Goal: Task Accomplishment & Management: Manage account settings

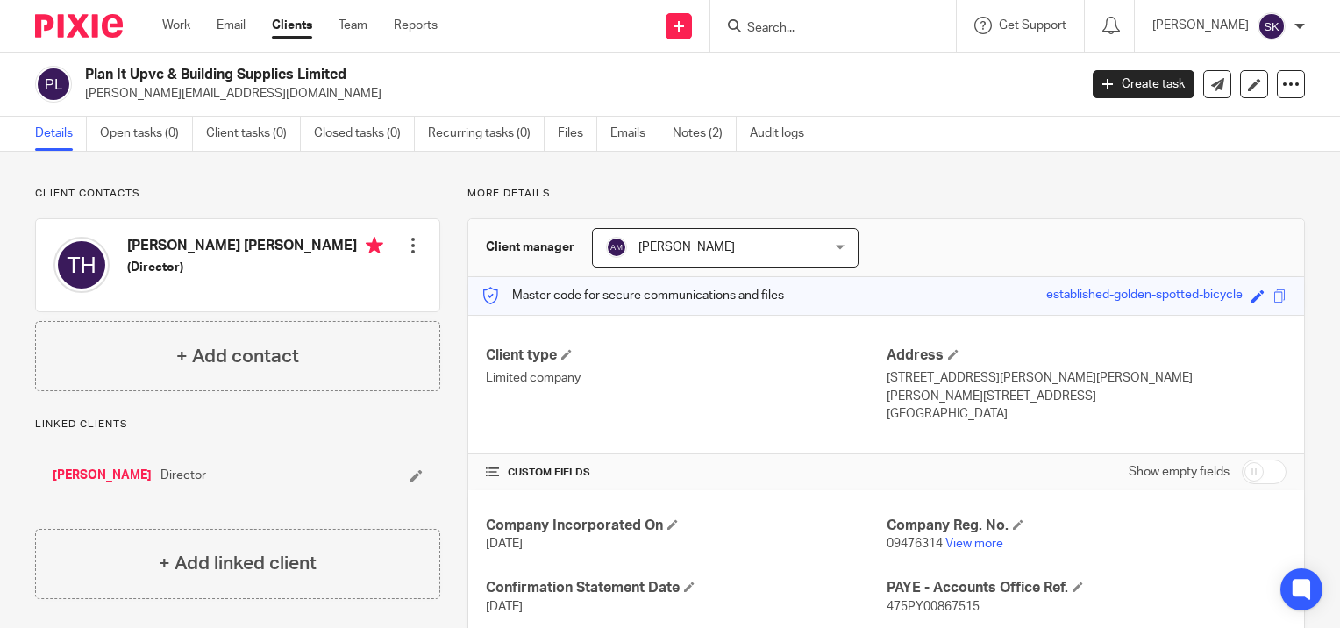
click at [772, 22] on input "Search" at bounding box center [824, 29] width 158 height 16
type input "deb n"
click at [802, 65] on link at bounding box center [850, 68] width 217 height 26
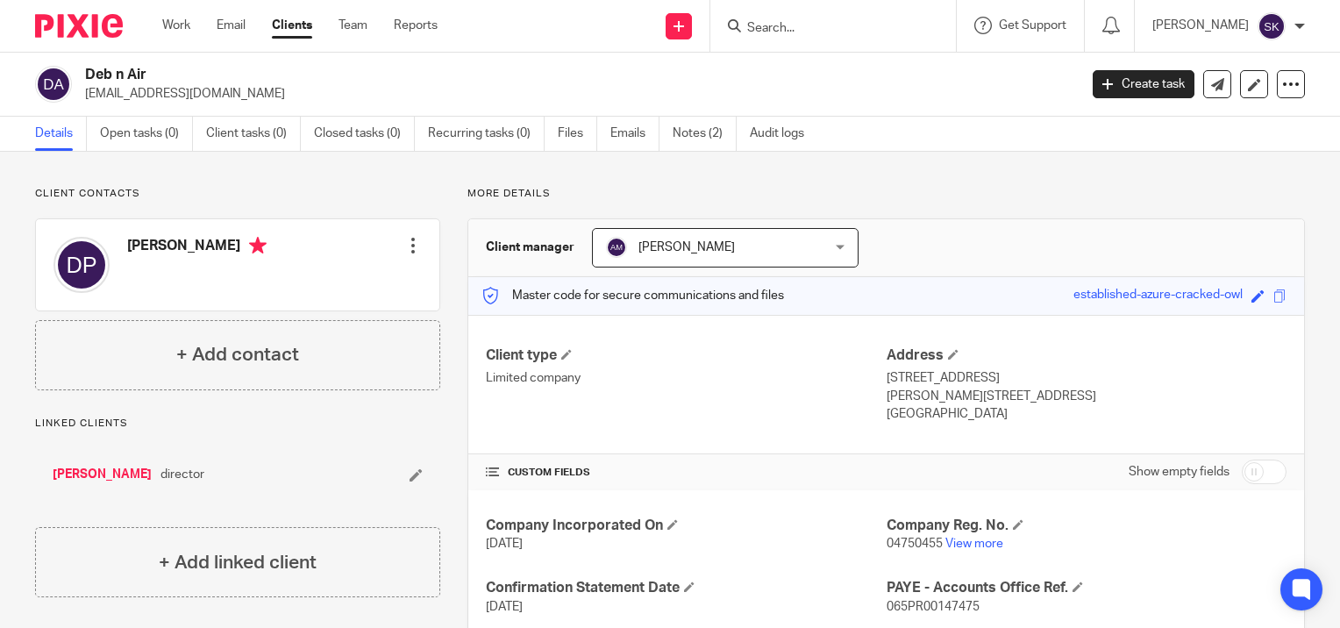
drag, startPoint x: 210, startPoint y: 95, endPoint x: 84, endPoint y: 105, distance: 126.7
click at [84, 105] on div "Deb n Air bobsquiz@icloud.com Create task Update from Companies House Export da…" at bounding box center [670, 85] width 1340 height 64
copy p "bobsquiz@icloud.com"
click at [815, 32] on input "Search" at bounding box center [824, 29] width 158 height 16
type input "dent re"
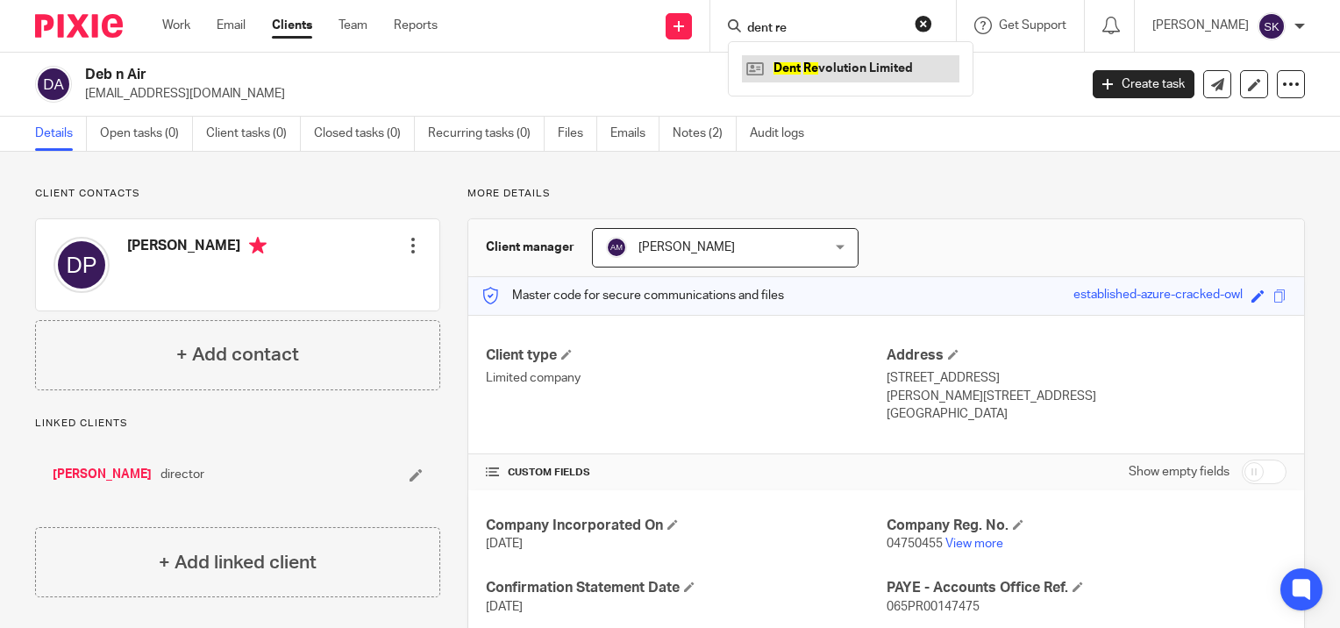
click at [825, 59] on link at bounding box center [850, 68] width 217 height 26
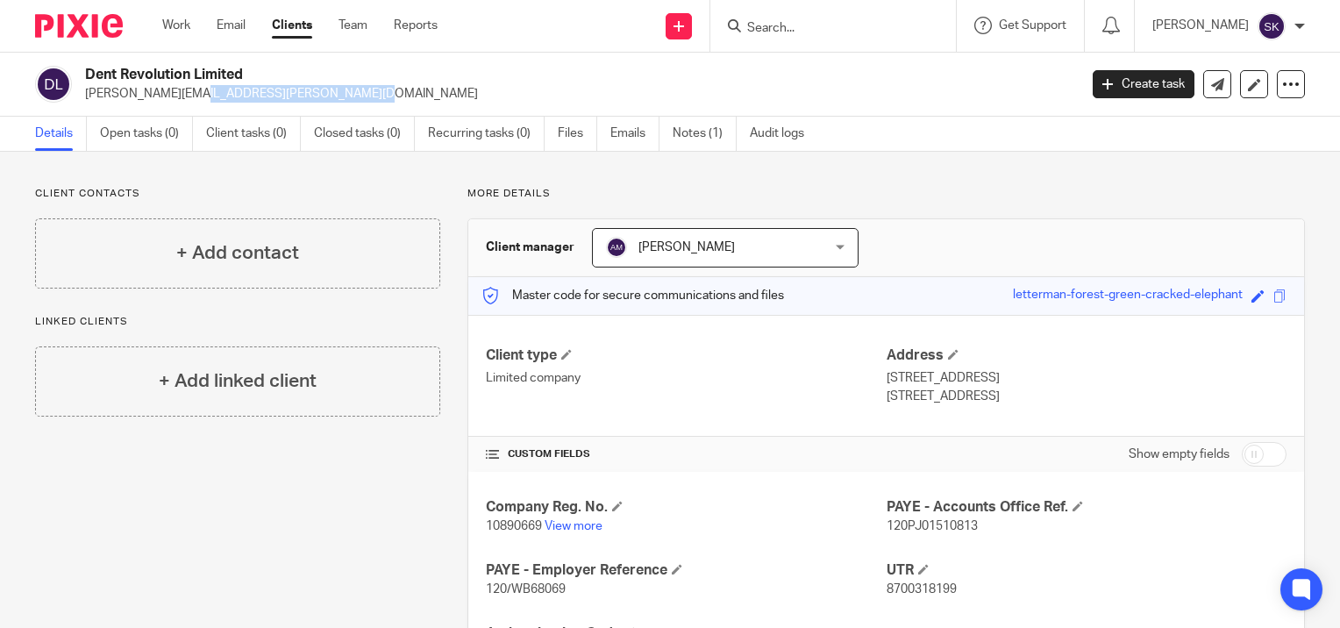
drag, startPoint x: 232, startPoint y: 95, endPoint x: 86, endPoint y: 89, distance: 146.5
click at [86, 89] on p "[PERSON_NAME][EMAIL_ADDRESS][PERSON_NAME][DOMAIN_NAME]" at bounding box center [575, 94] width 981 height 18
copy p "[PERSON_NAME][EMAIL_ADDRESS][PERSON_NAME][DOMAIN_NAME]"
click at [266, 187] on p "Client contacts" at bounding box center [237, 194] width 405 height 14
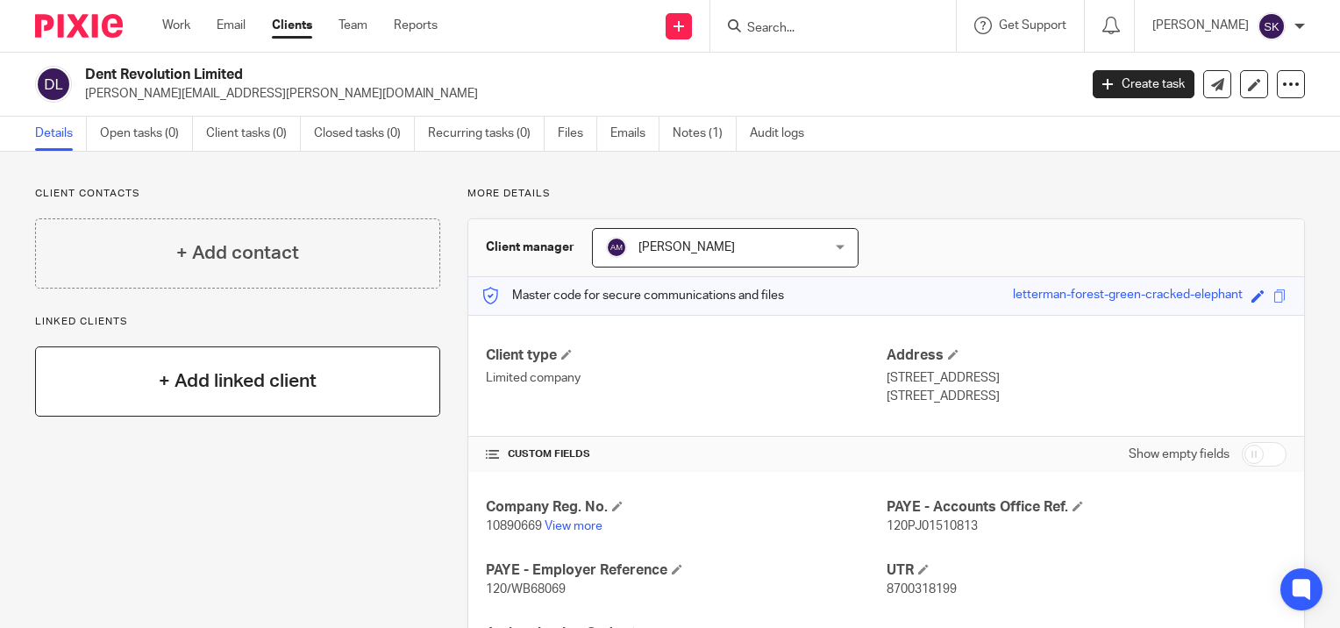
click at [258, 374] on h4 "+ Add linked client" at bounding box center [238, 380] width 158 height 27
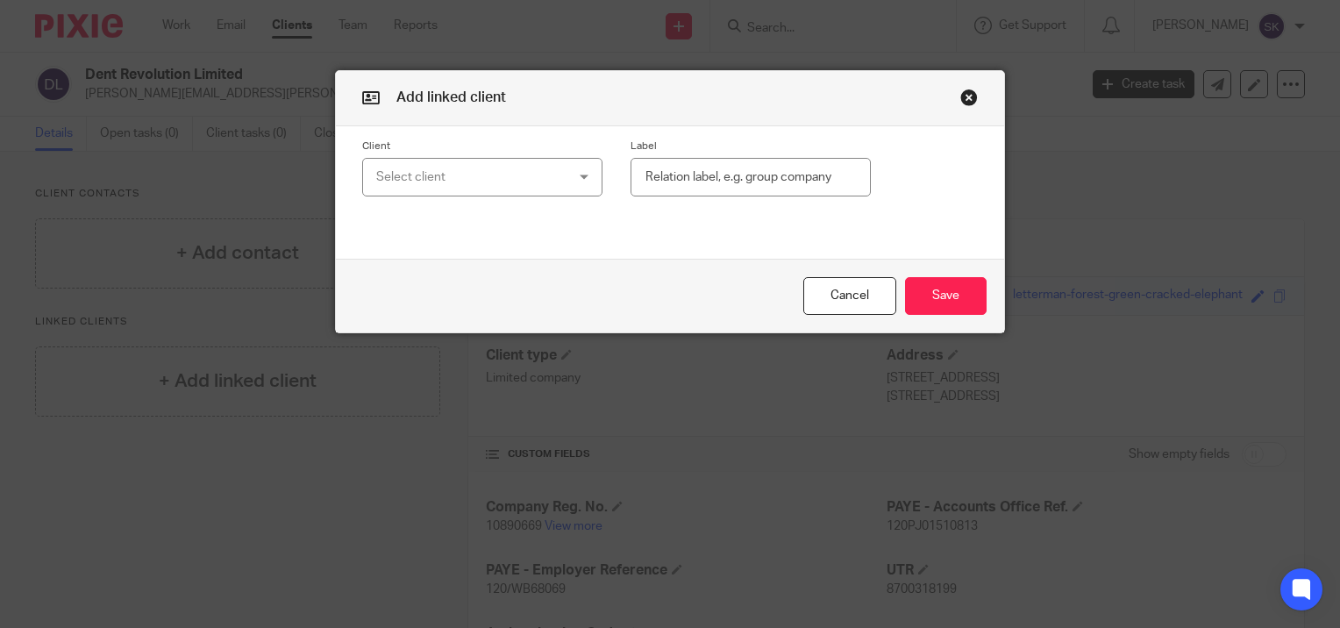
click at [519, 184] on div "Select client" at bounding box center [466, 177] width 181 height 37
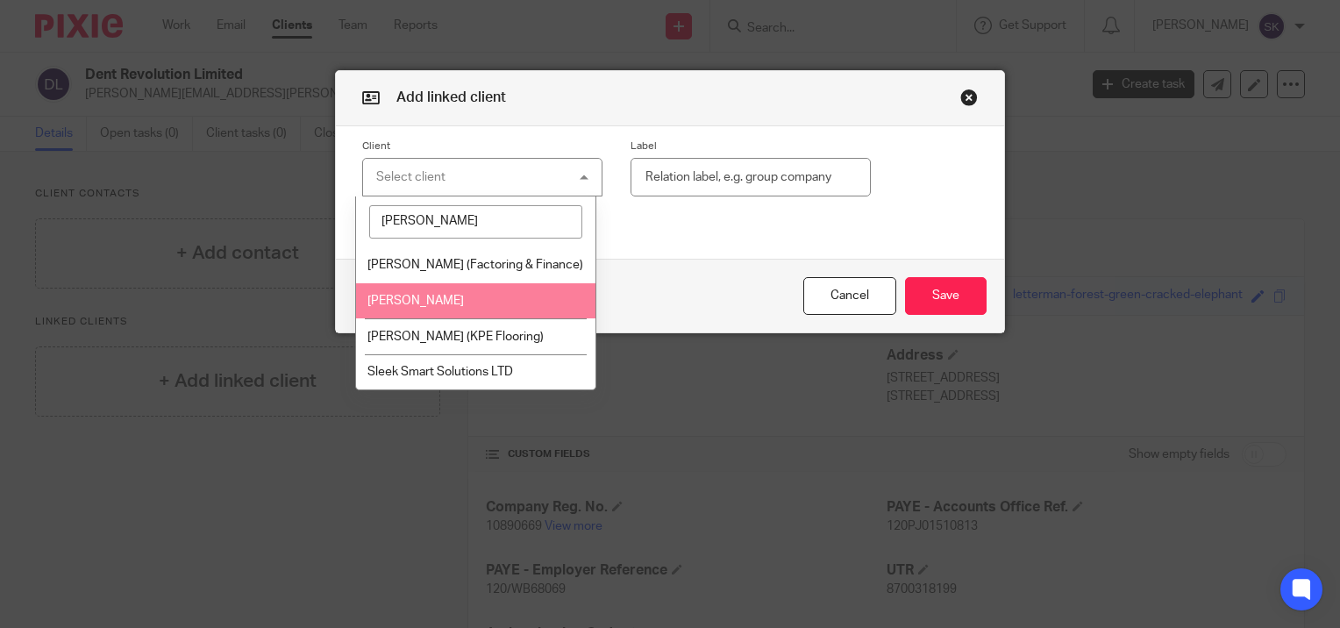
type input "lee"
click at [475, 294] on li "Lee Snelling" at bounding box center [475, 301] width 238 height 36
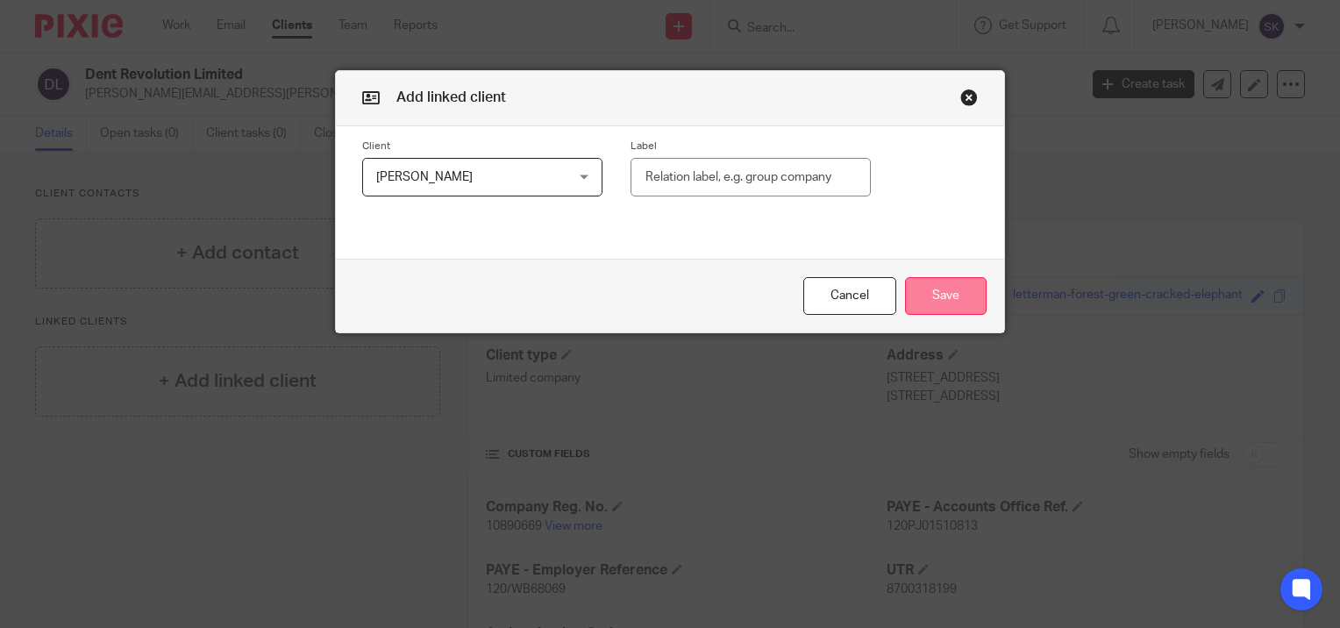
click at [954, 293] on button "Save" at bounding box center [946, 296] width 82 height 38
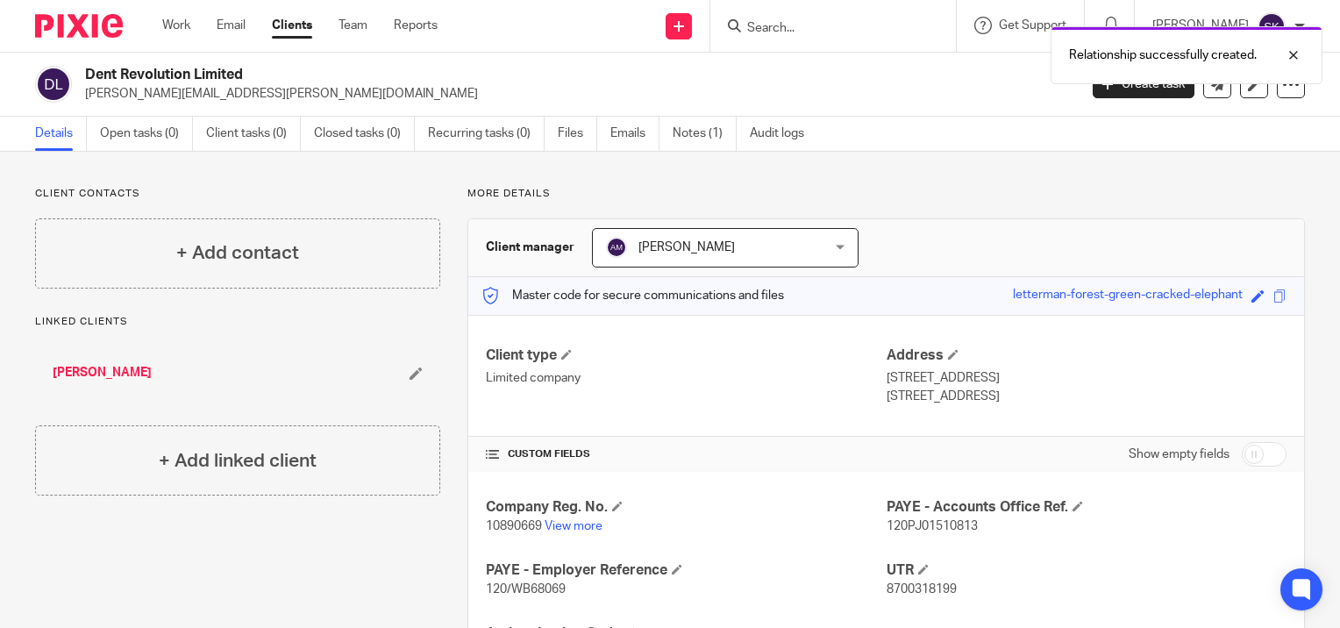
click at [87, 374] on link "Lee Snelling" at bounding box center [102, 373] width 99 height 18
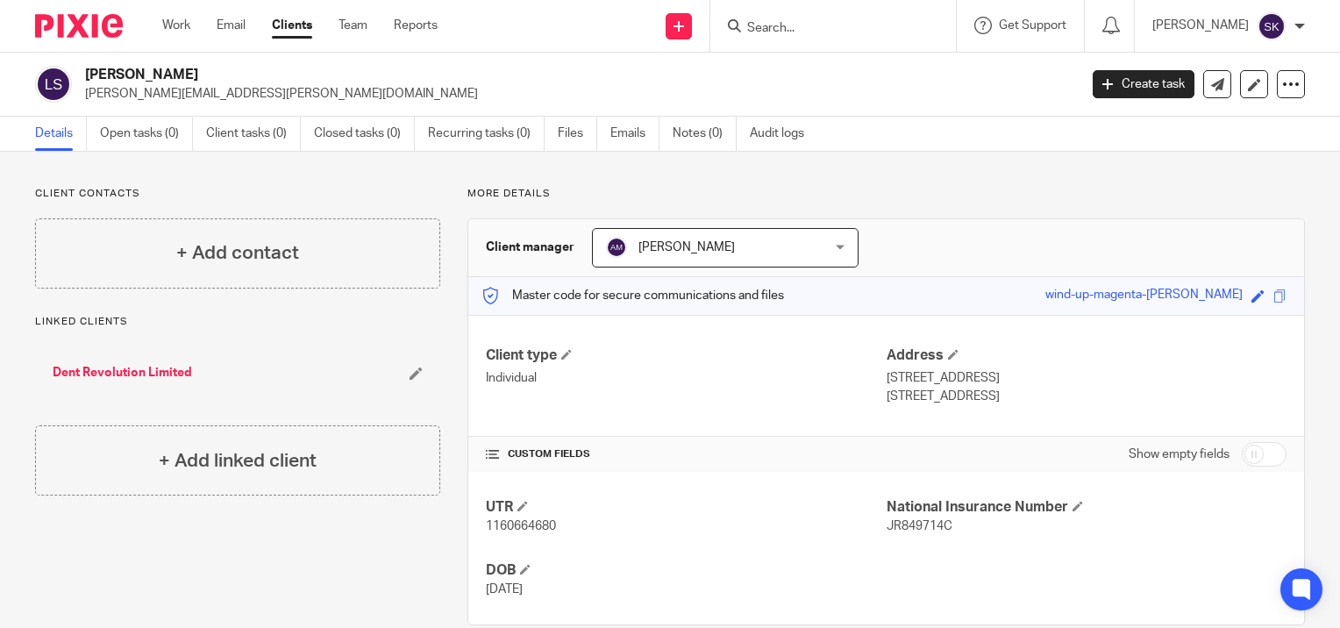
click at [821, 21] on input "Search" at bounding box center [824, 29] width 158 height 16
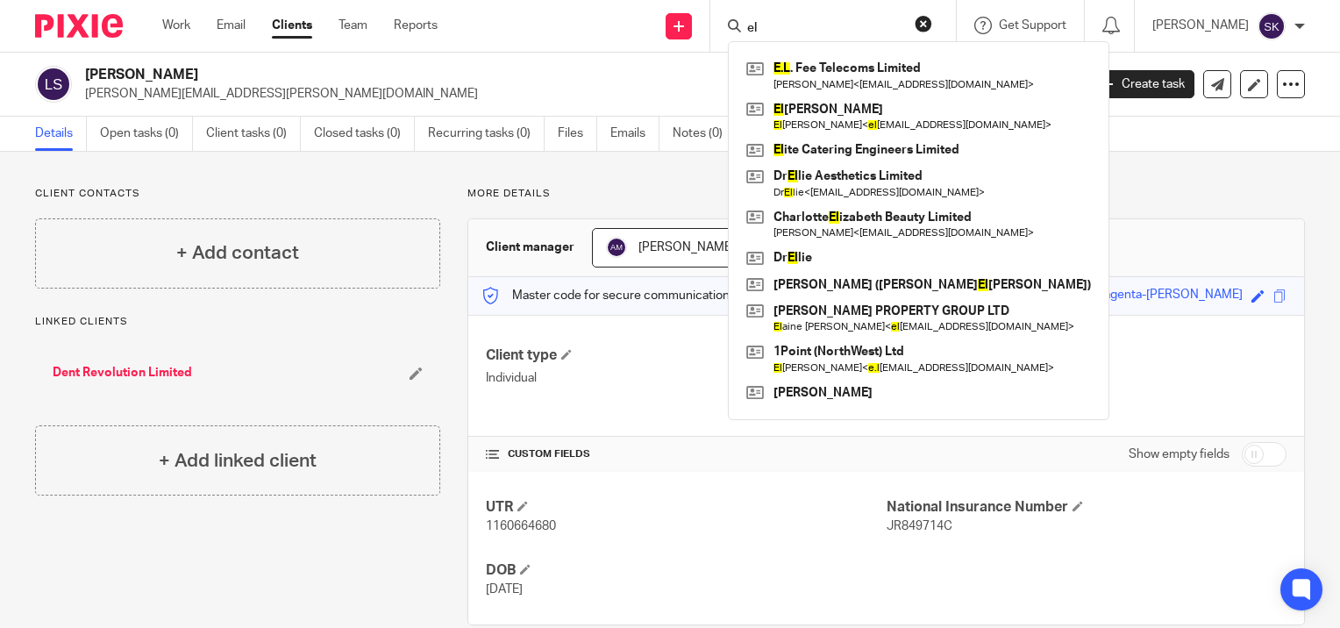
type input "e"
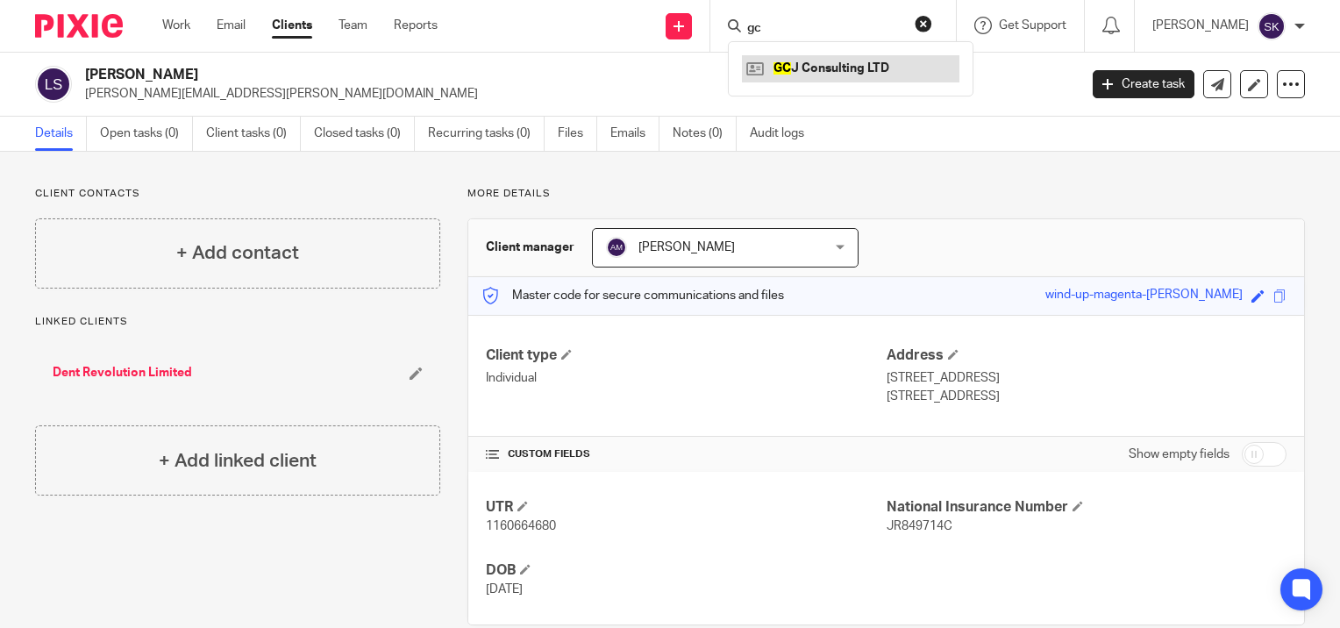
type input "gc"
click at [786, 55] on link at bounding box center [850, 68] width 217 height 26
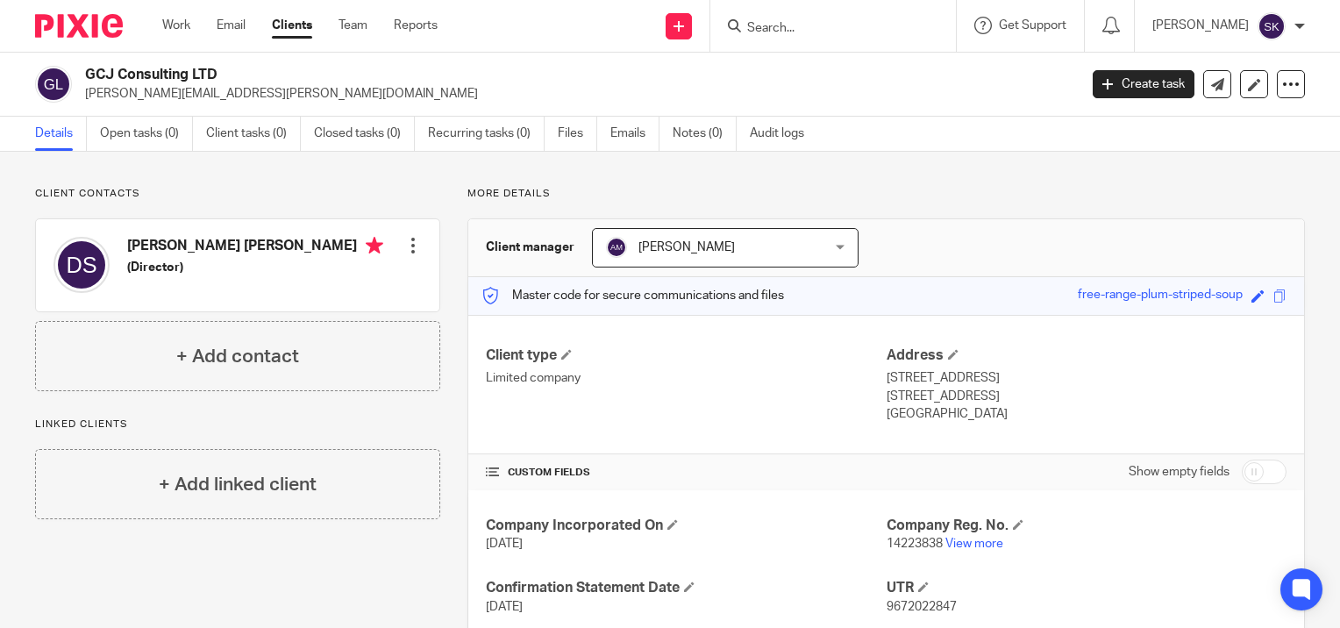
click at [923, 22] on form at bounding box center [838, 26] width 187 height 22
click at [875, 24] on input "Search" at bounding box center [824, 29] width 158 height 16
type input "kb"
click at [875, 62] on link at bounding box center [850, 68] width 217 height 26
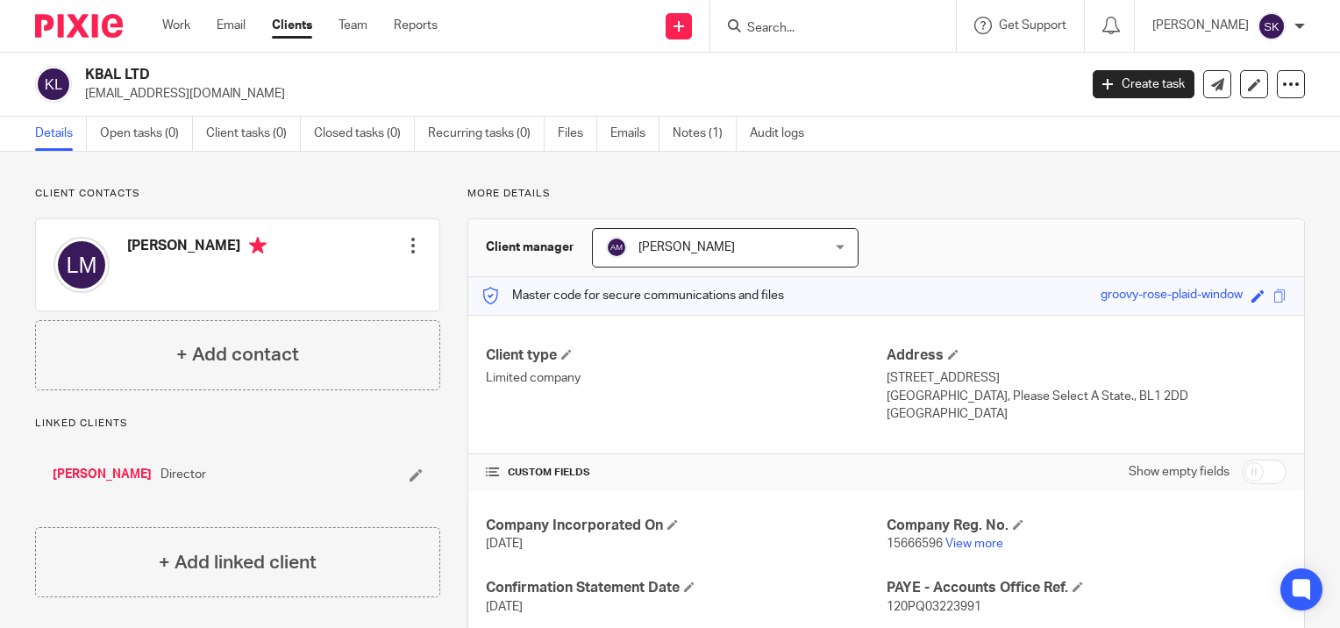
click at [812, 31] on input "Search" at bounding box center [824, 29] width 158 height 16
type input "lkr"
click at [830, 94] on link at bounding box center [850, 95] width 217 height 26
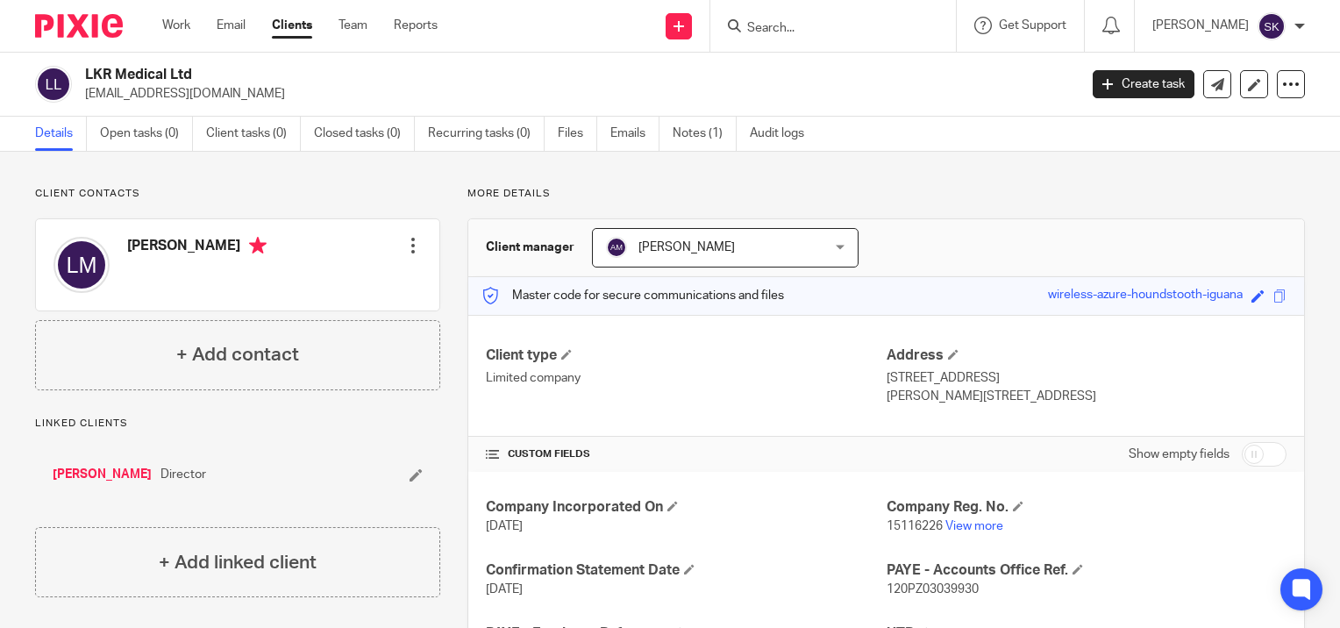
click at [913, 29] on form at bounding box center [838, 26] width 187 height 22
click at [898, 24] on input "Search" at bounding box center [824, 29] width 158 height 16
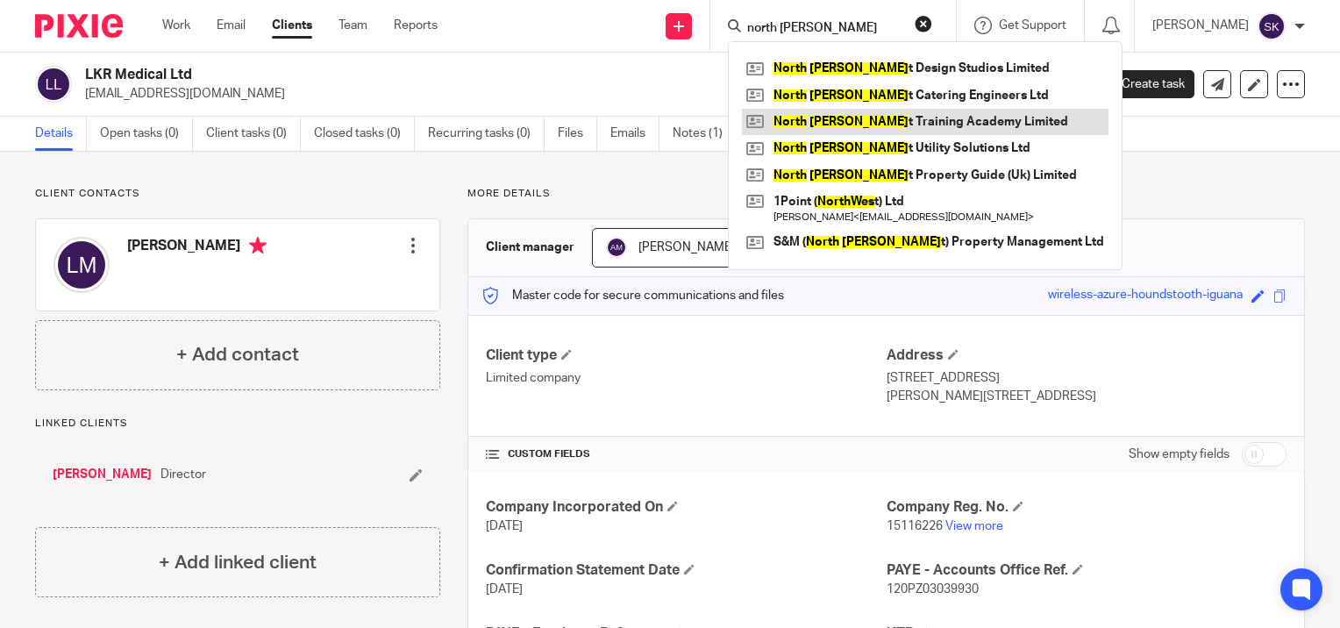
type input "north [PERSON_NAME]"
click at [916, 131] on link at bounding box center [925, 122] width 366 height 26
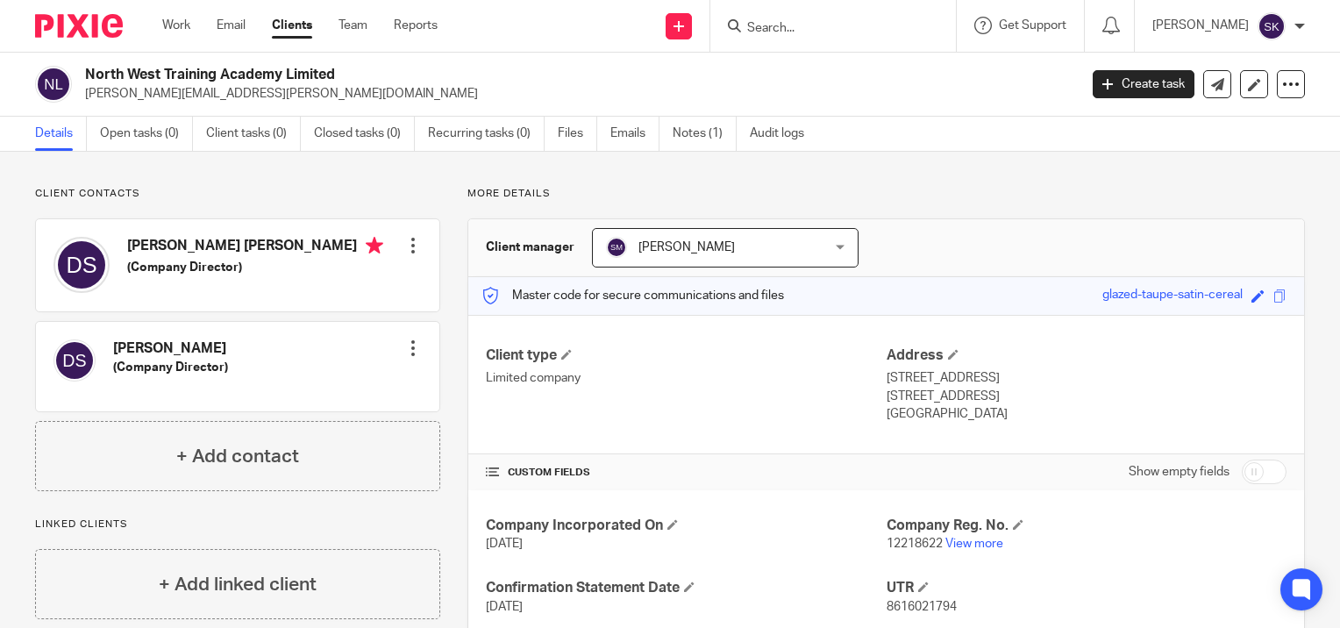
click at [811, 75] on h2 "North West Training Academy Limited" at bounding box center [477, 75] width 785 height 18
click at [789, 39] on div at bounding box center [832, 26] width 245 height 52
click at [776, 25] on input "Search" at bounding box center [824, 29] width 158 height 16
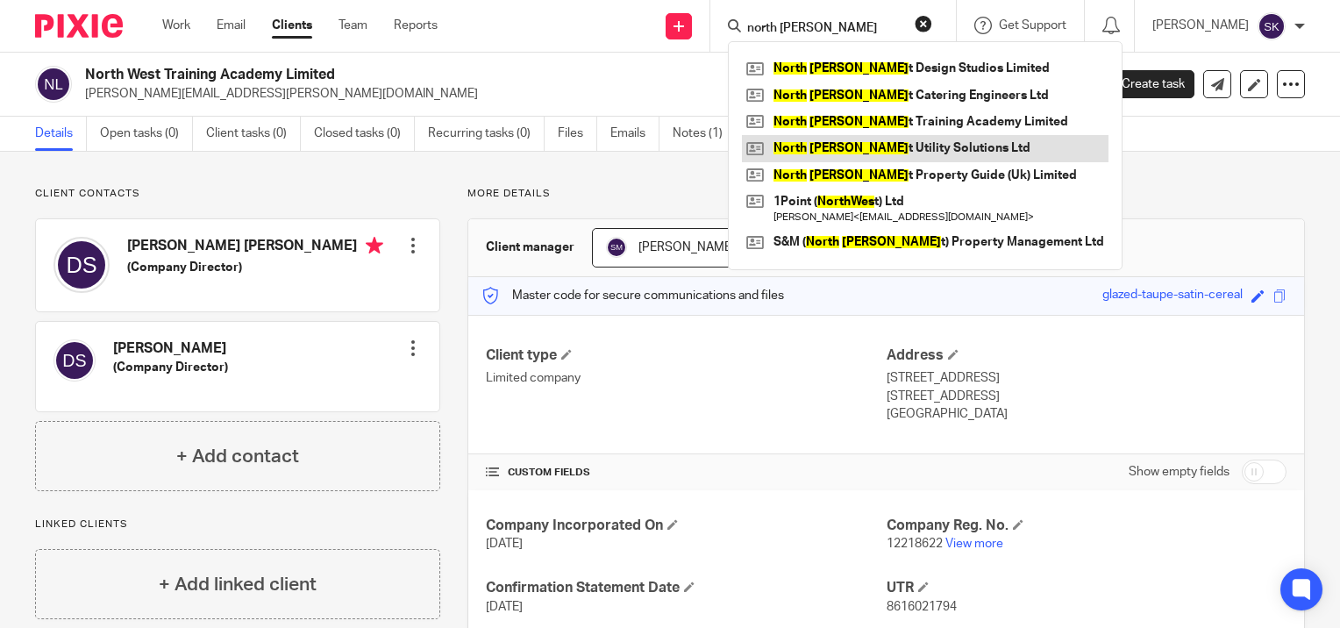
type input "north wes"
click at [802, 146] on link at bounding box center [925, 148] width 366 height 26
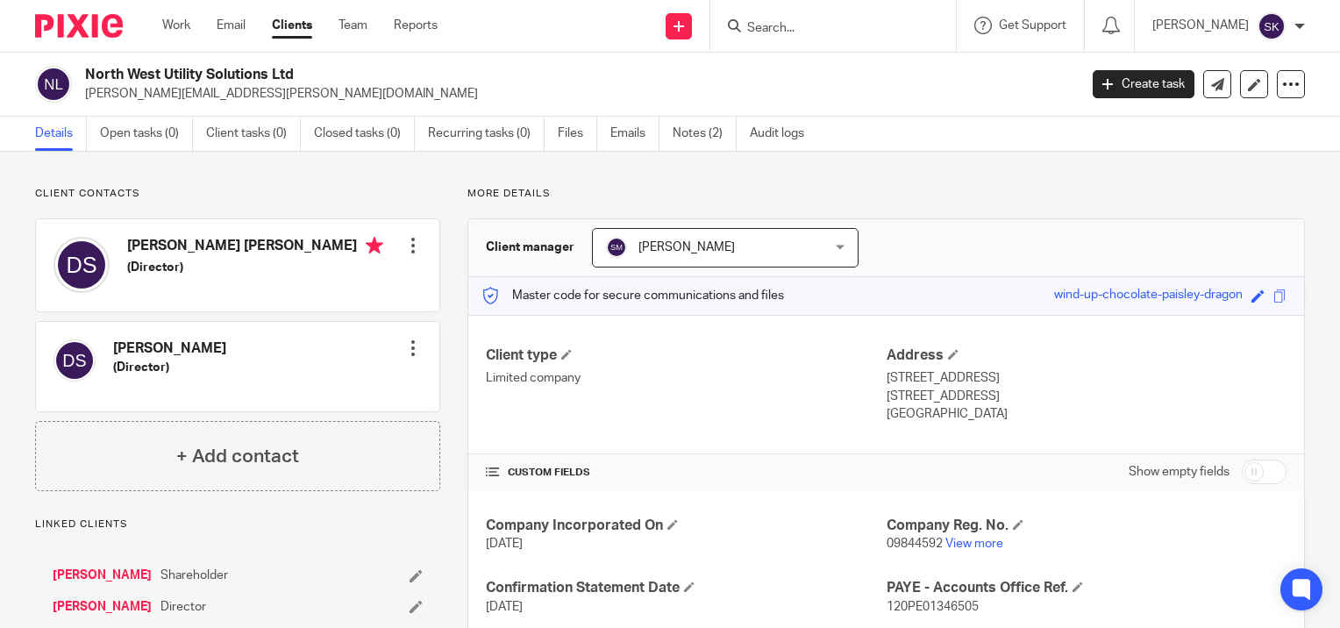
click at [822, 21] on input "Search" at bounding box center [824, 29] width 158 height 16
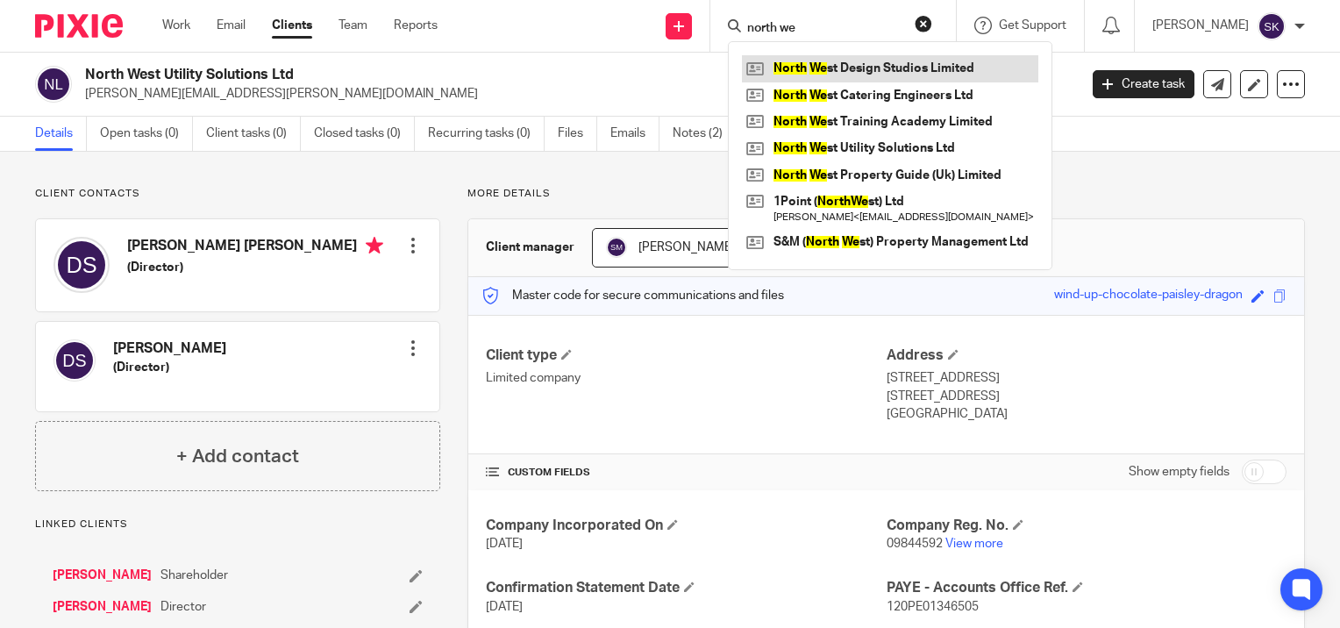
type input "north we"
click at [836, 60] on link at bounding box center [890, 68] width 296 height 26
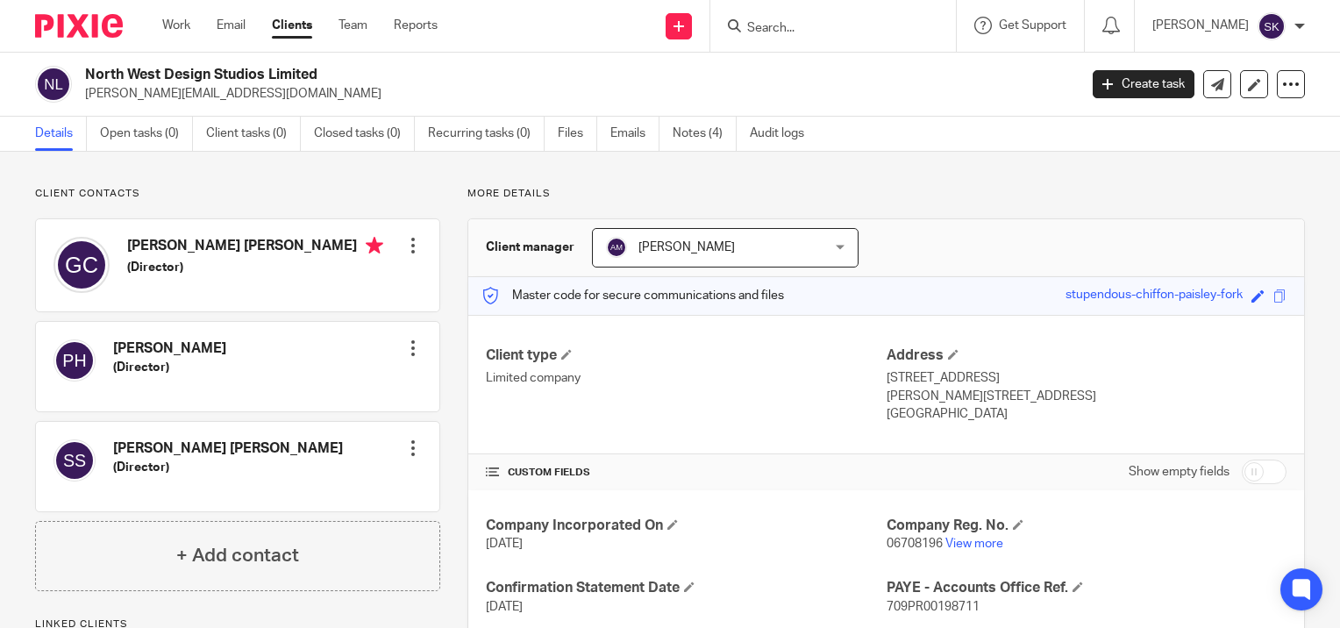
click at [921, 18] on form at bounding box center [838, 26] width 187 height 22
click at [913, 21] on form at bounding box center [838, 26] width 187 height 22
click at [875, 25] on input "Search" at bounding box center [824, 29] width 158 height 16
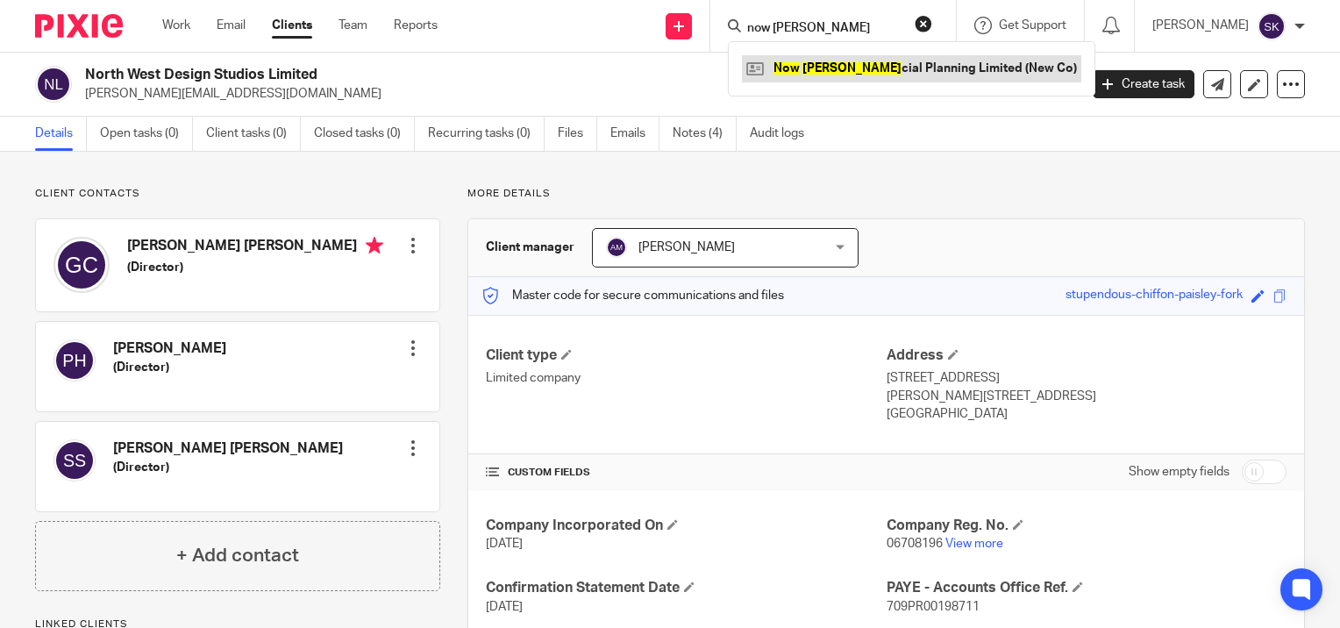
type input "now [PERSON_NAME]"
click at [886, 64] on link at bounding box center [911, 68] width 339 height 26
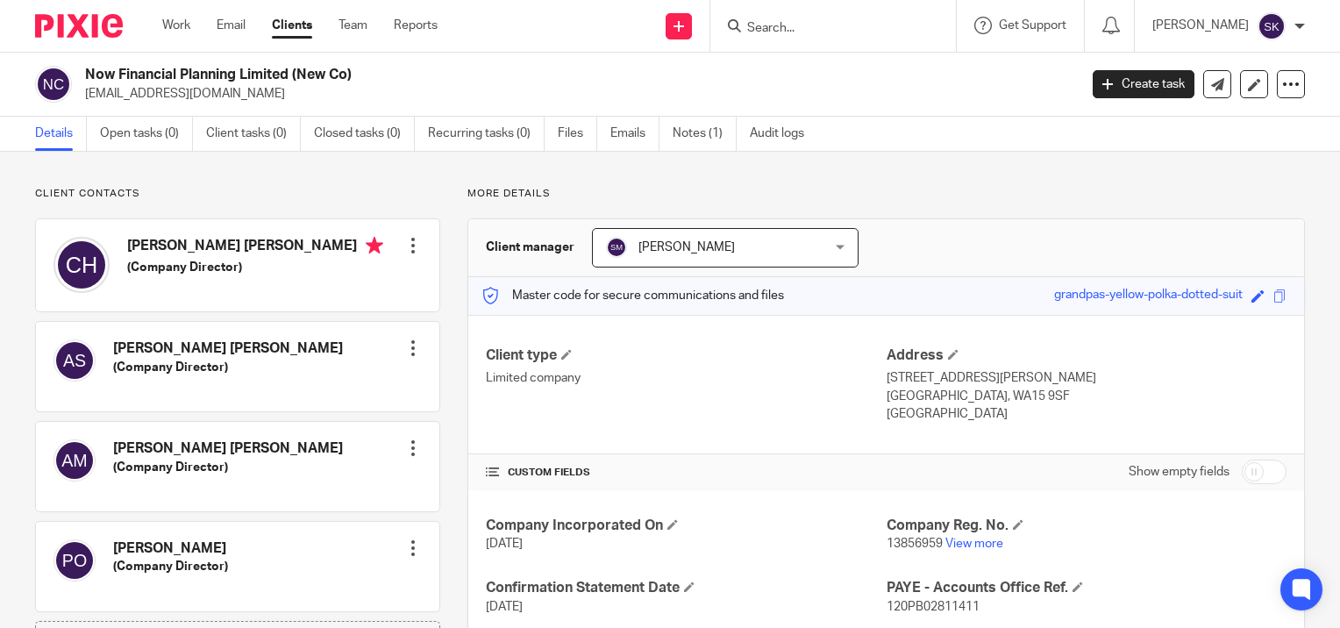
click at [767, 32] on input "Search" at bounding box center [824, 29] width 158 height 16
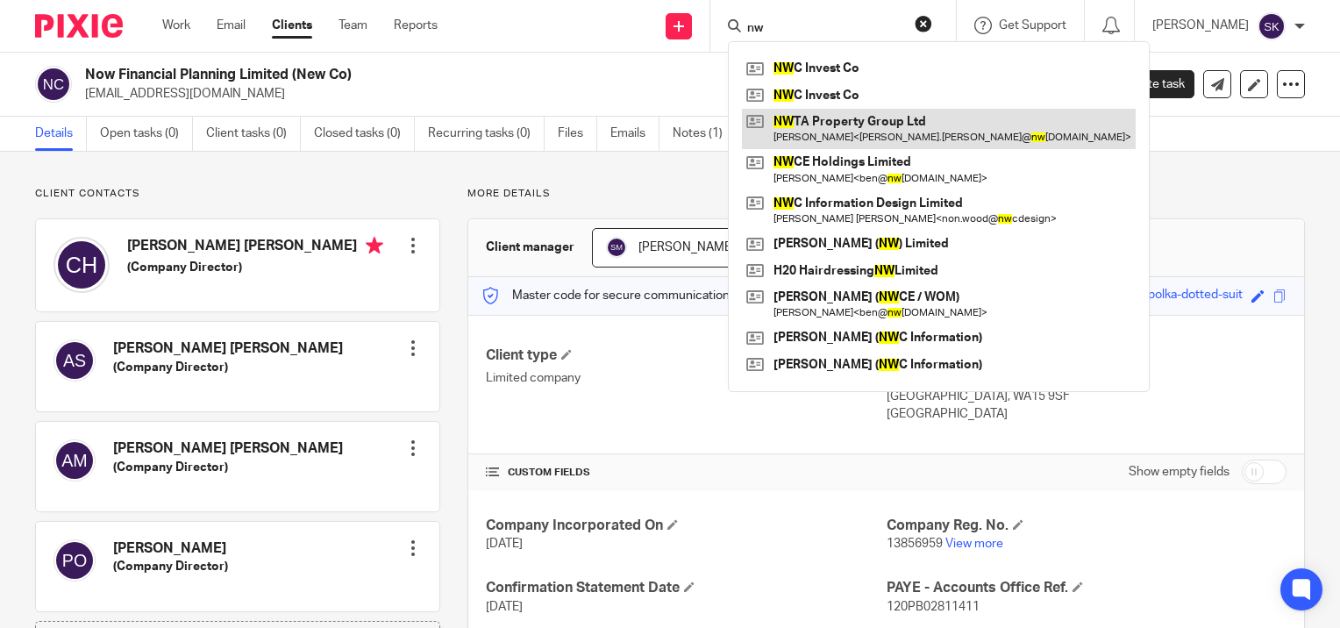
type input "nw"
click at [843, 125] on link at bounding box center [939, 129] width 394 height 40
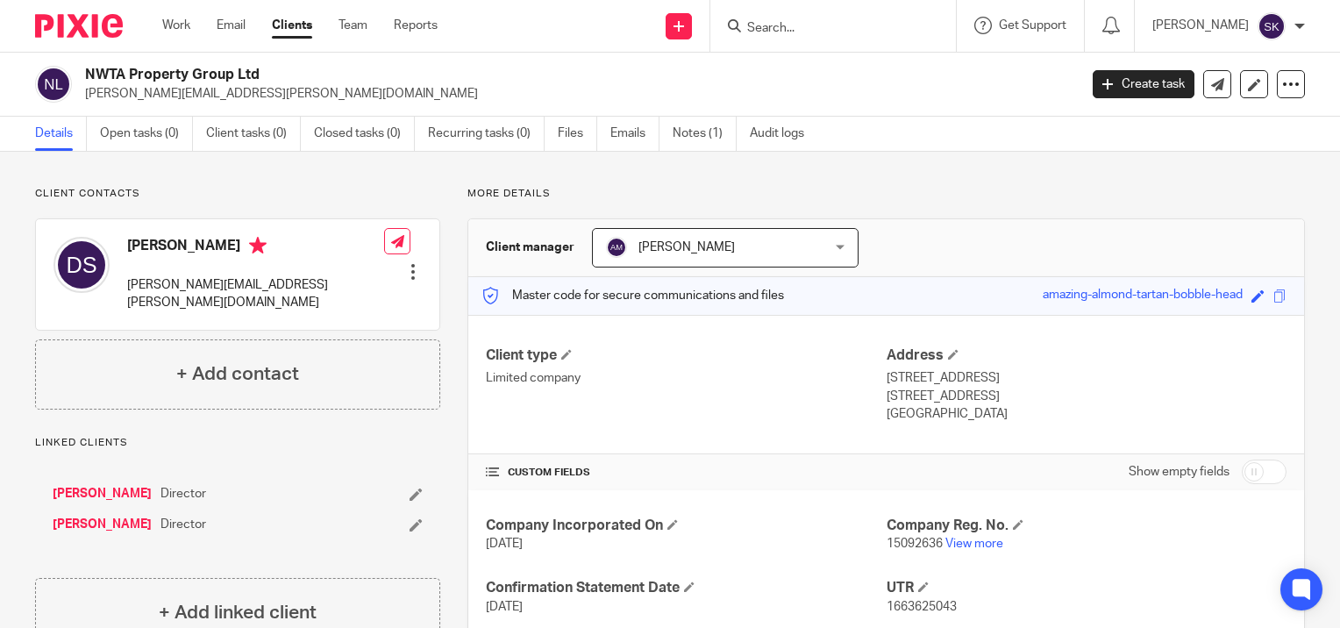
click at [886, 17] on form at bounding box center [838, 26] width 187 height 22
click at [884, 25] on input "Search" at bounding box center [824, 29] width 158 height 16
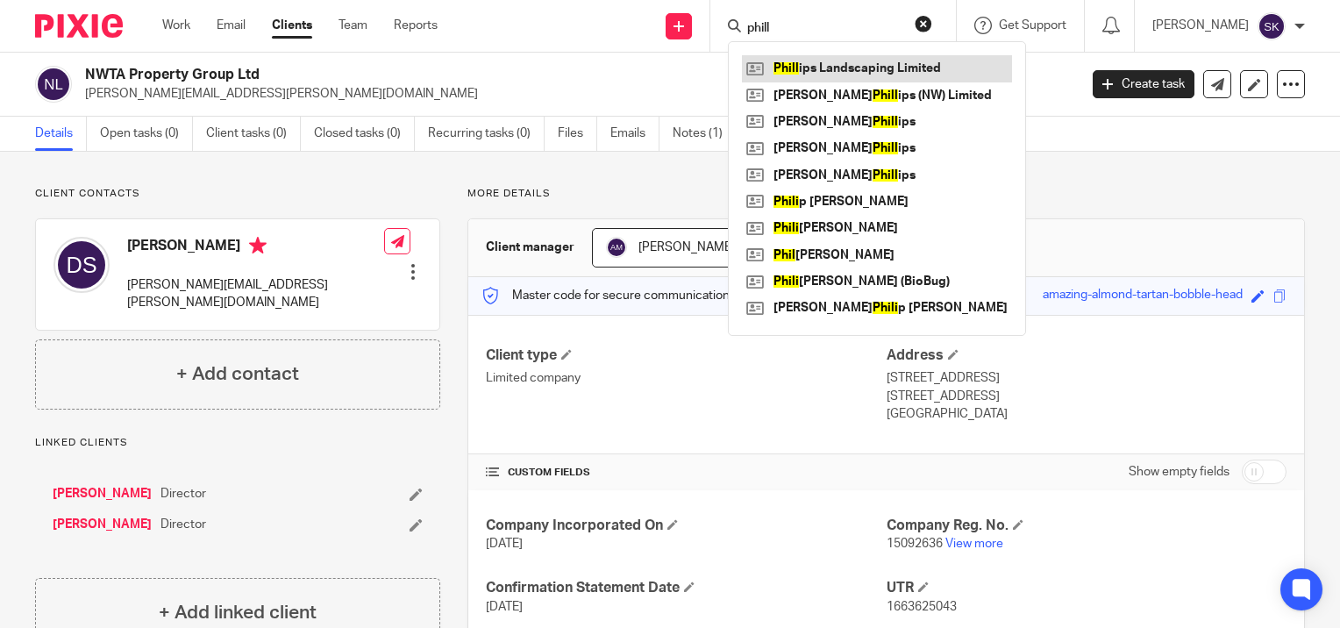
type input "phill"
click at [899, 68] on link at bounding box center [877, 68] width 270 height 26
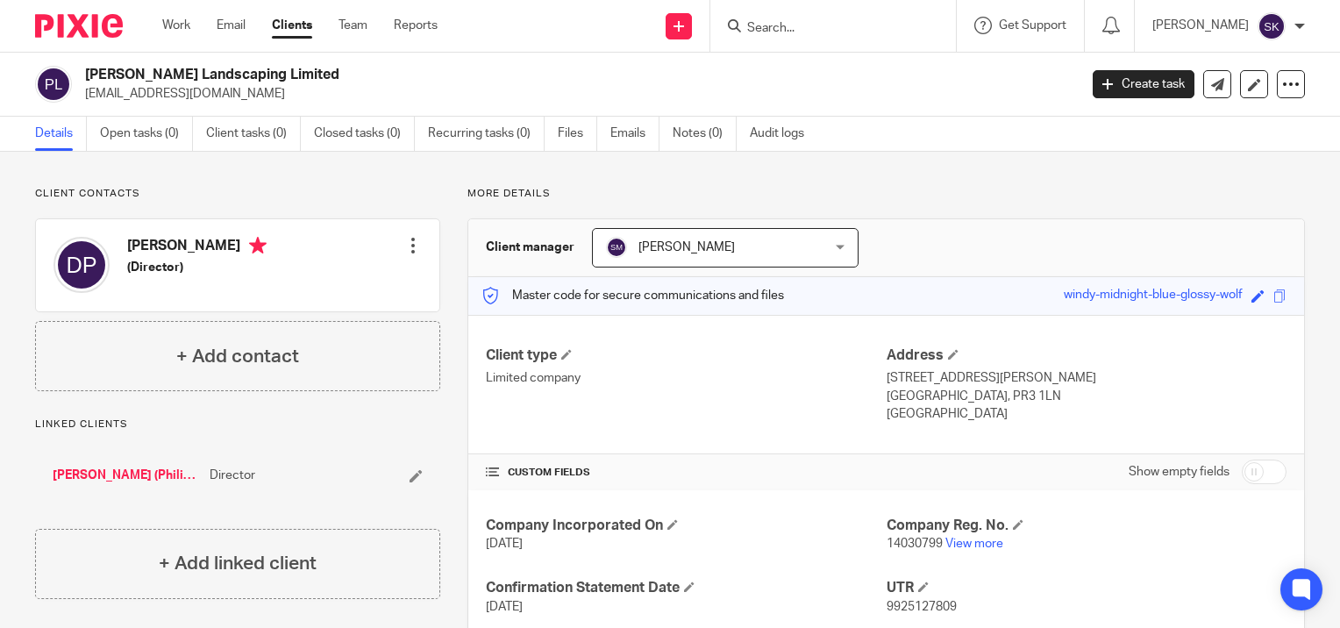
click at [251, 208] on div "Client contacts [PERSON_NAME] (Director) Edit contact Create client from contac…" at bounding box center [237, 289] width 405 height 204
click at [922, 20] on form at bounding box center [838, 26] width 187 height 22
click at [903, 21] on input "Search" at bounding box center [824, 29] width 158 height 16
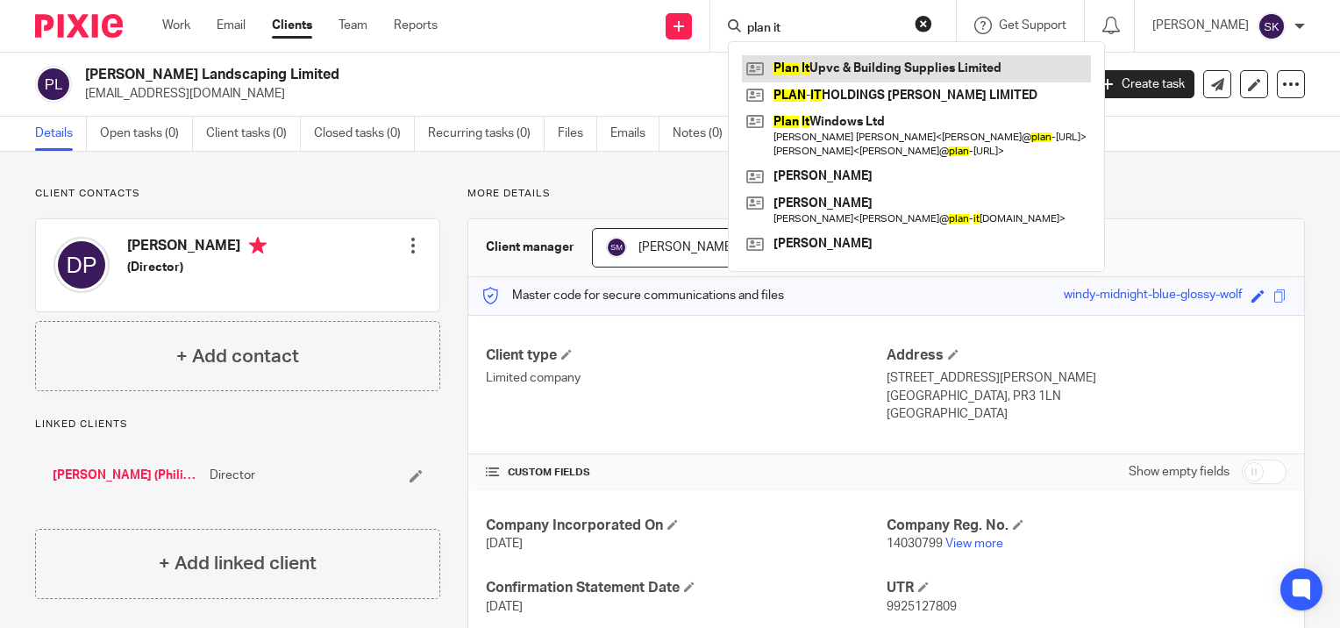
type input "plan it"
click at [894, 71] on link at bounding box center [916, 68] width 349 height 26
